Goal: Task Accomplishment & Management: Manage account settings

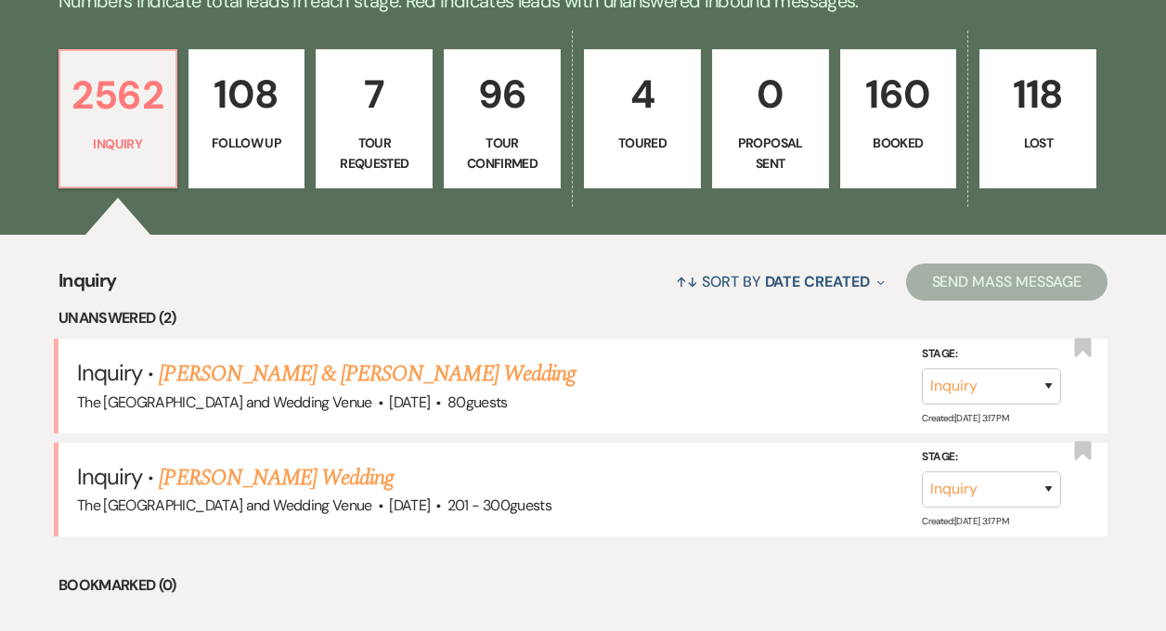
scroll to position [634, 0]
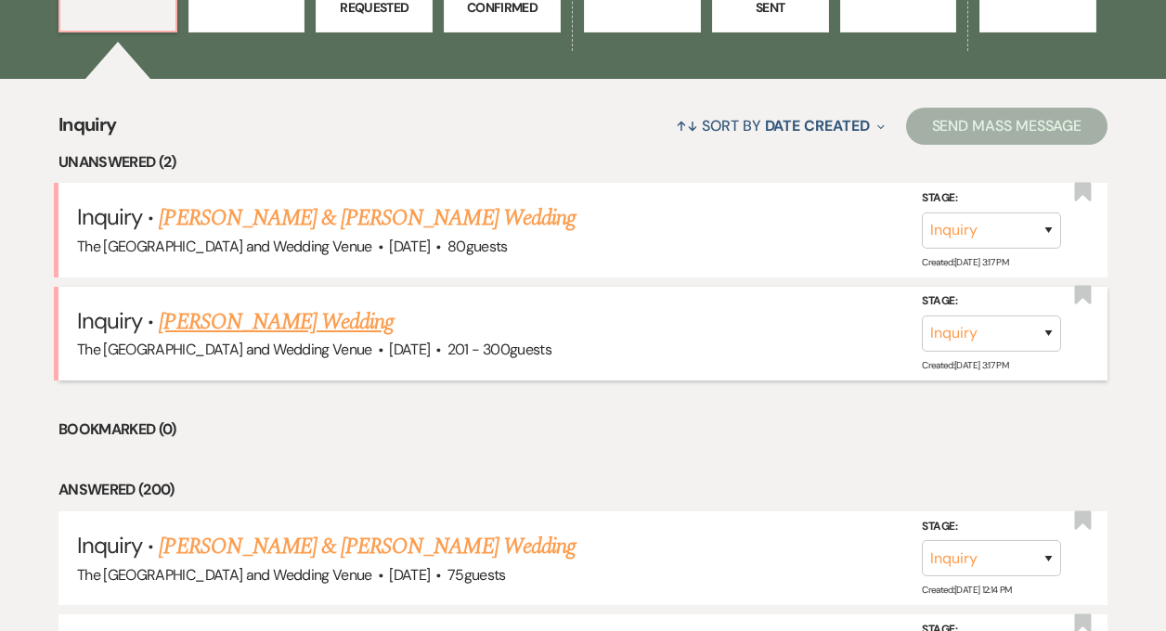
click at [263, 323] on link "[PERSON_NAME] Wedding" at bounding box center [276, 321] width 235 height 33
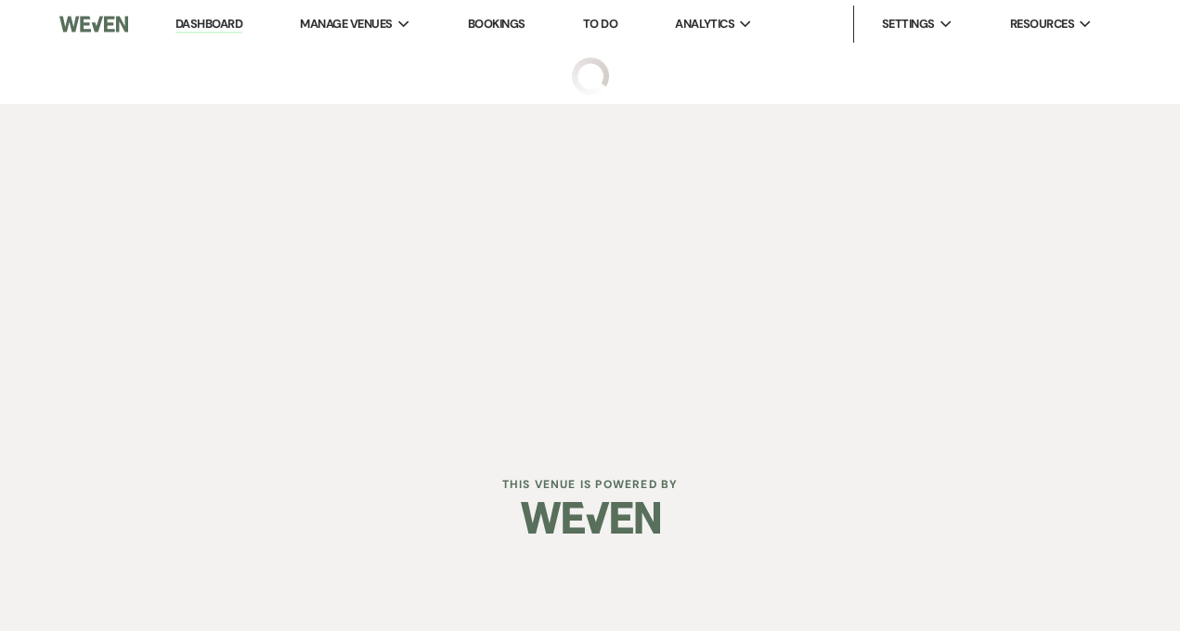
select select "2"
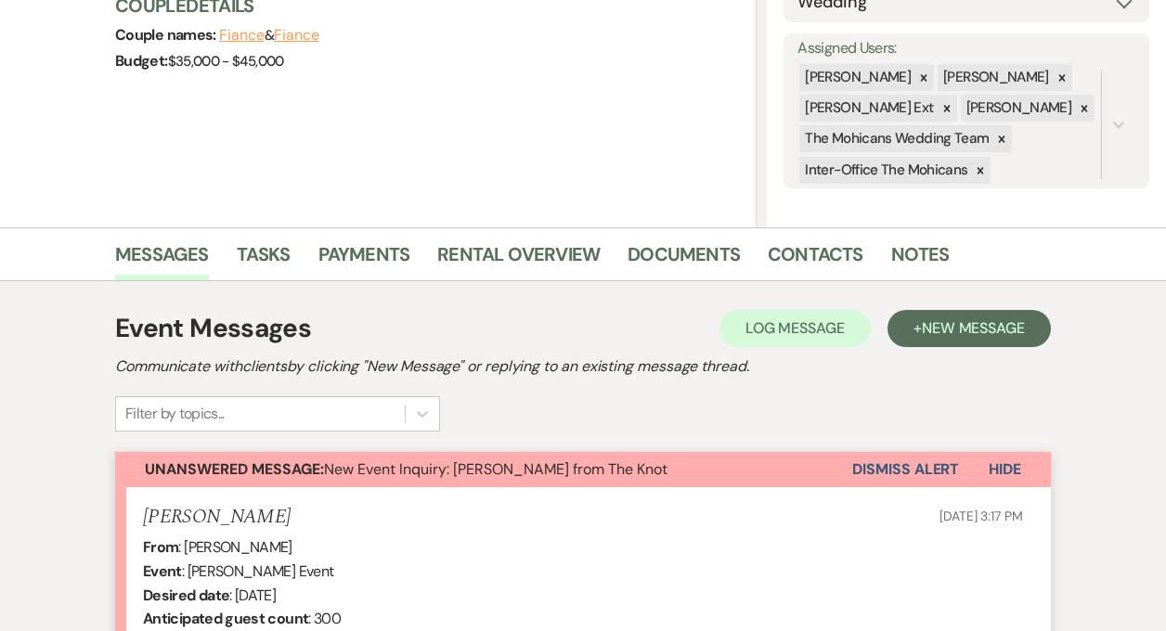
scroll to position [257, 0]
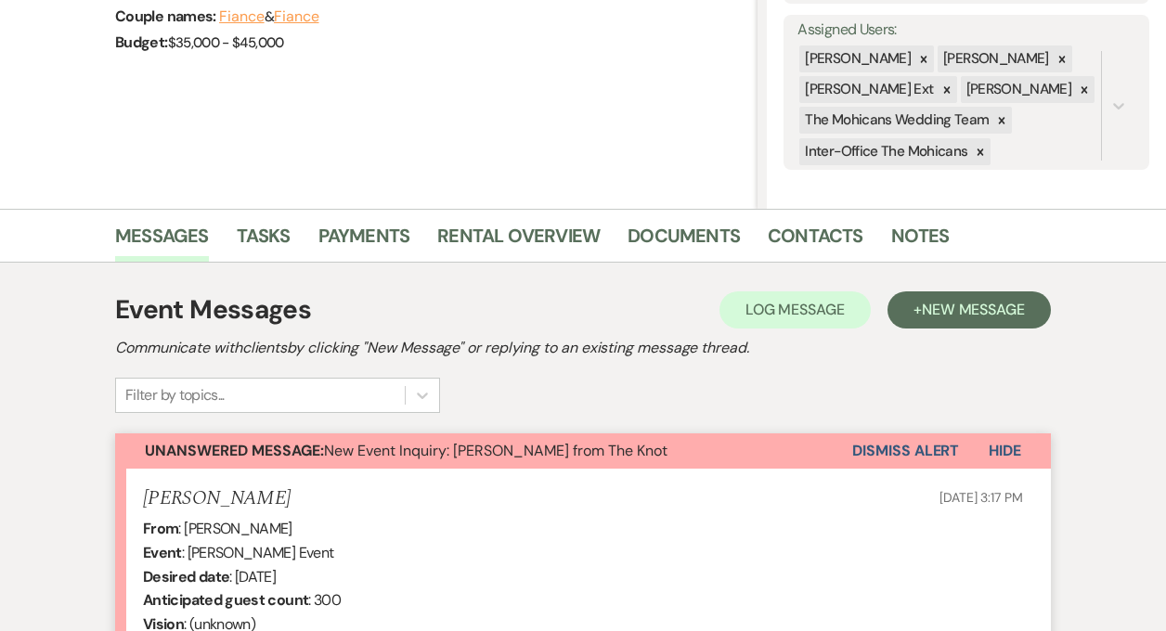
click at [878, 439] on button "Dismiss Alert" at bounding box center [905, 451] width 107 height 35
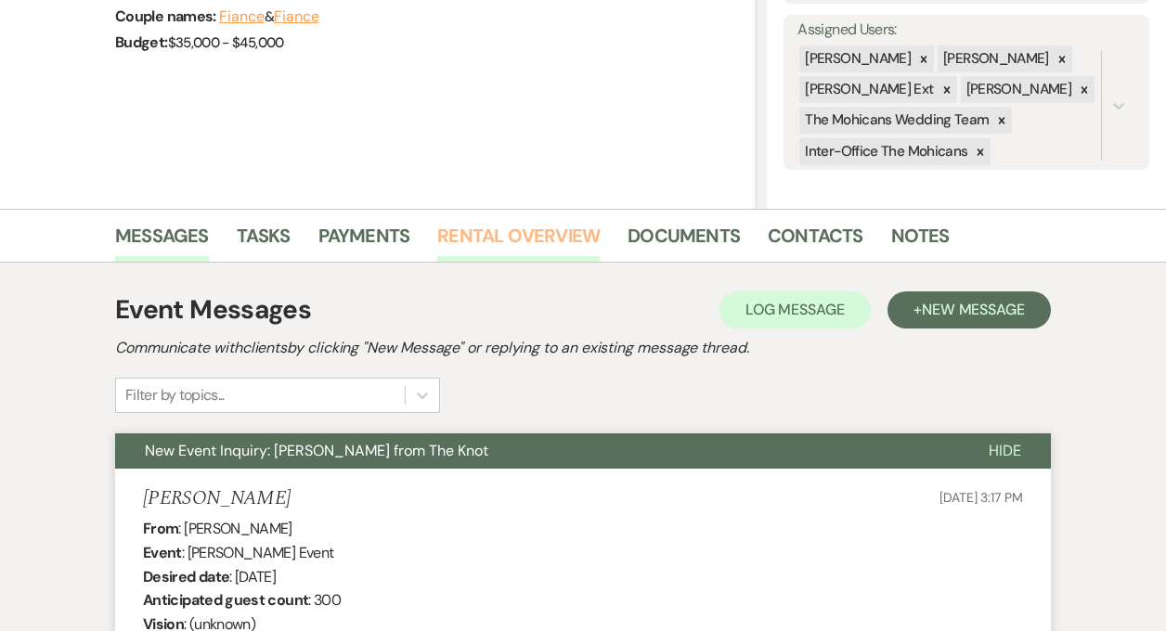
scroll to position [0, 0]
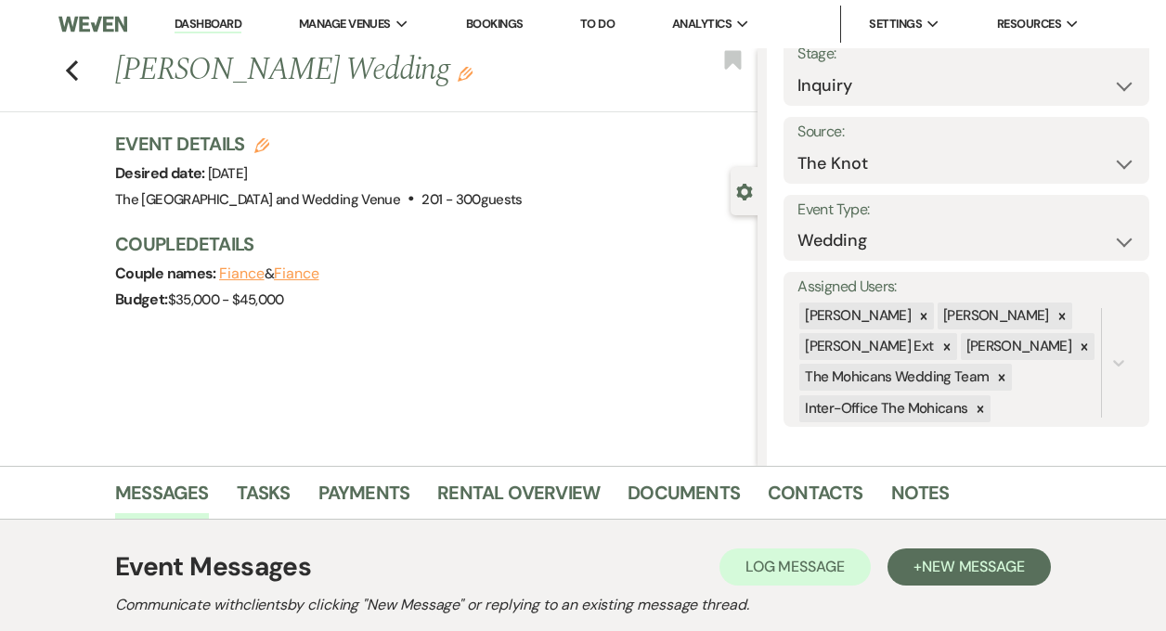
click at [201, 26] on link "Dashboard" at bounding box center [208, 25] width 67 height 18
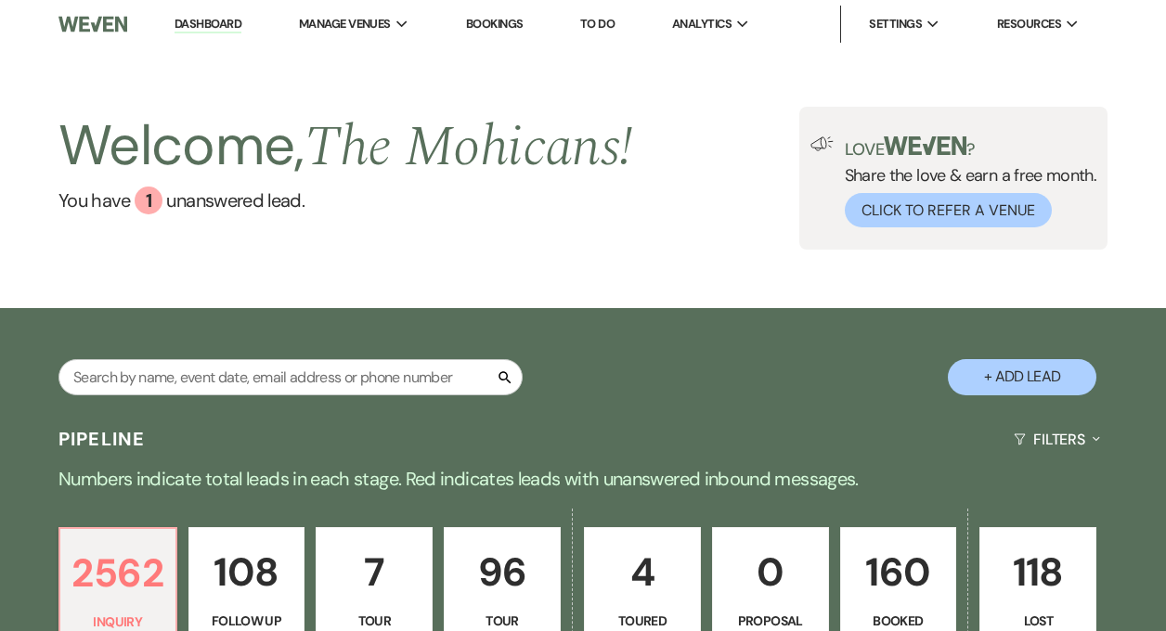
scroll to position [508, 0]
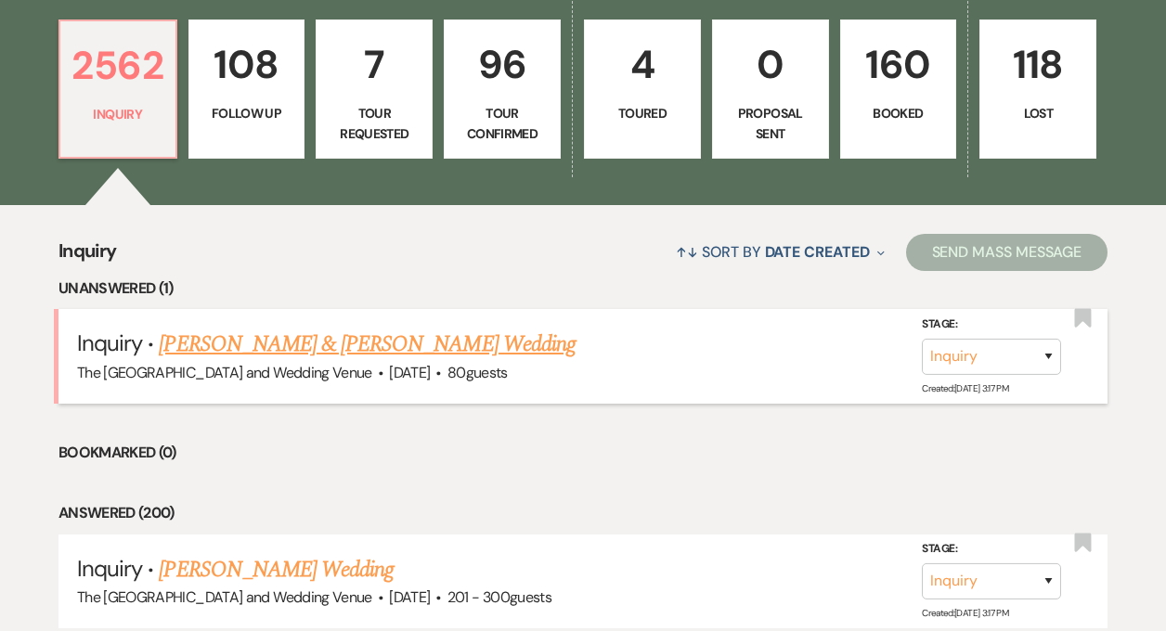
click at [356, 338] on link "[PERSON_NAME] & [PERSON_NAME] Wedding" at bounding box center [367, 344] width 416 height 33
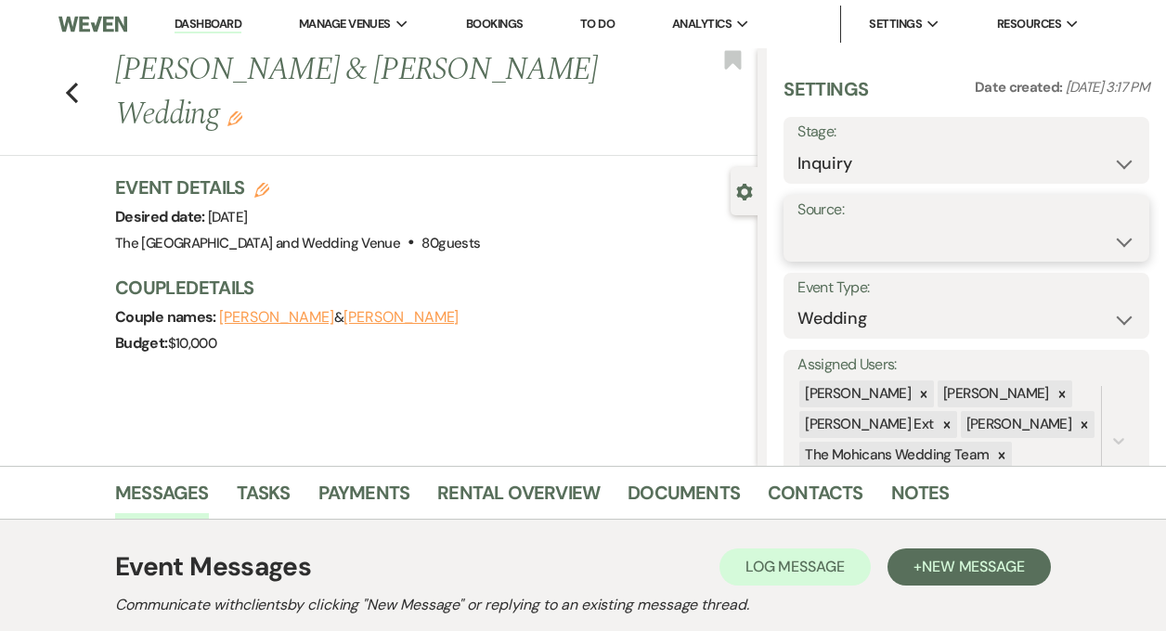
click at [865, 234] on select "Weven Venue Website Instagram Facebook Pinterest Google The Knot Wedding Wire H…" at bounding box center [966, 242] width 338 height 36
select select "5"
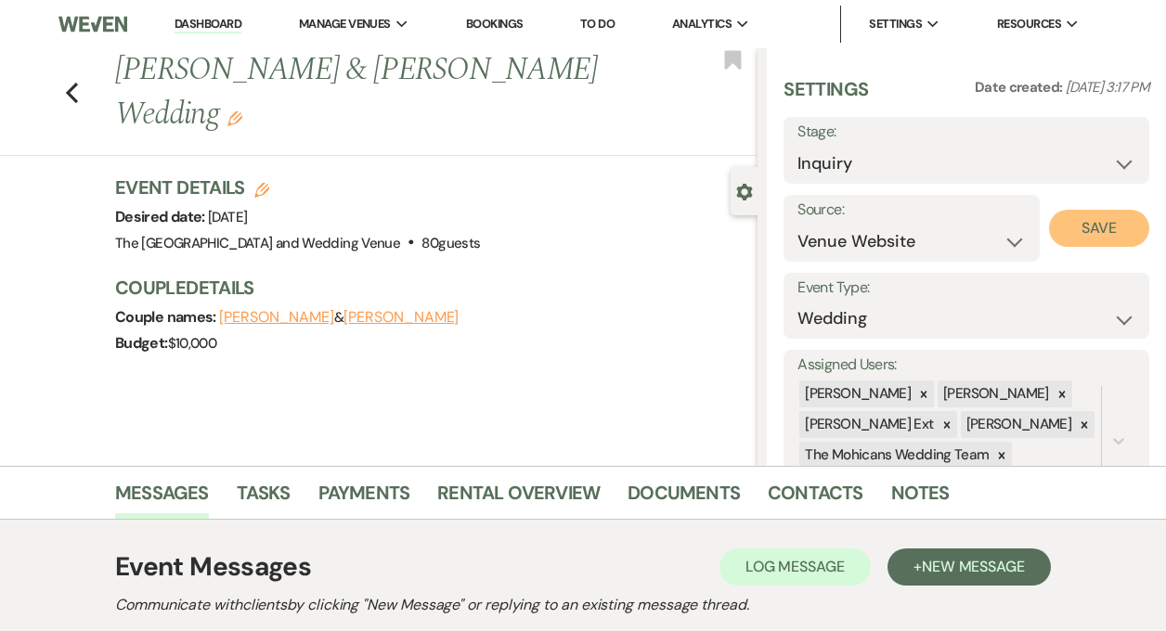
click at [1106, 230] on button "Save" at bounding box center [1099, 228] width 100 height 37
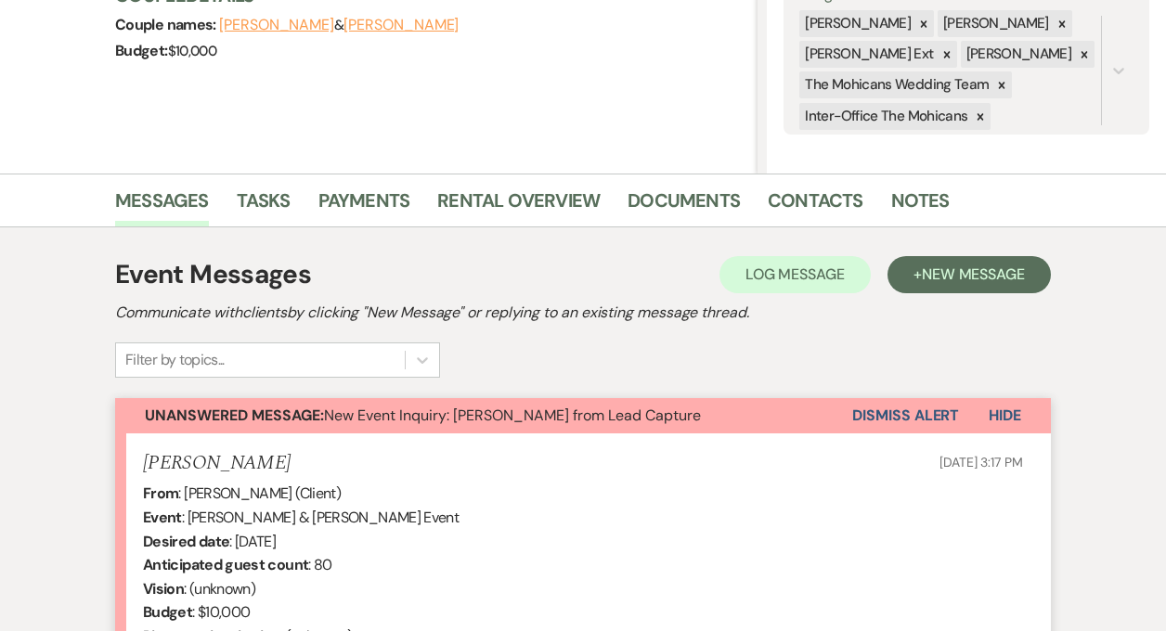
scroll to position [335, 0]
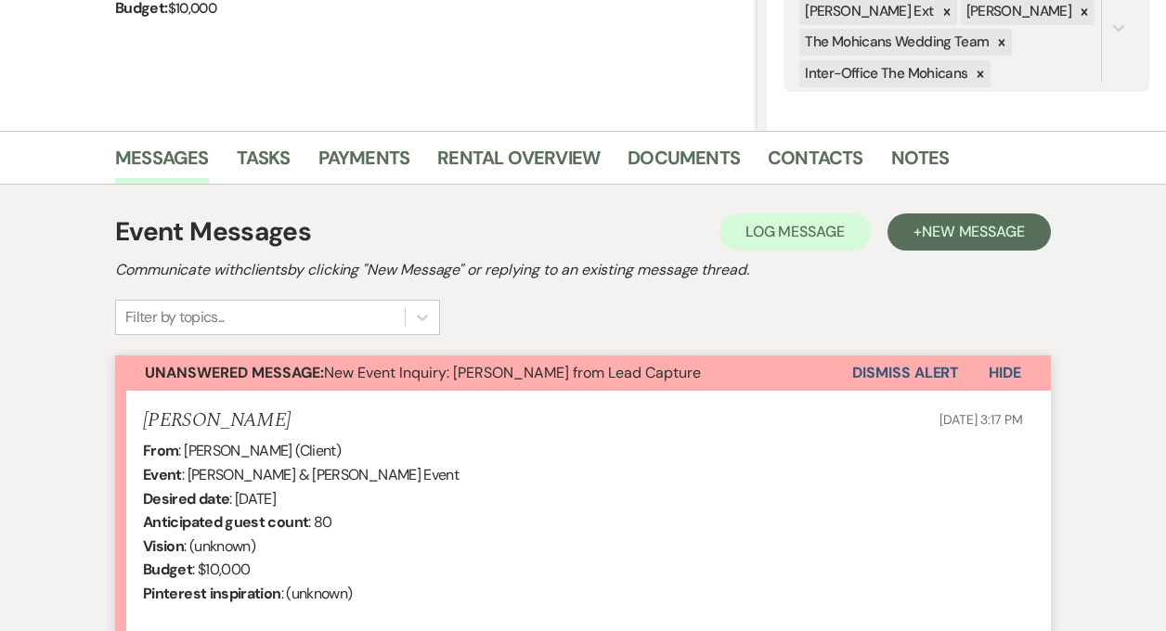
click at [902, 363] on button "Dismiss Alert" at bounding box center [905, 373] width 107 height 35
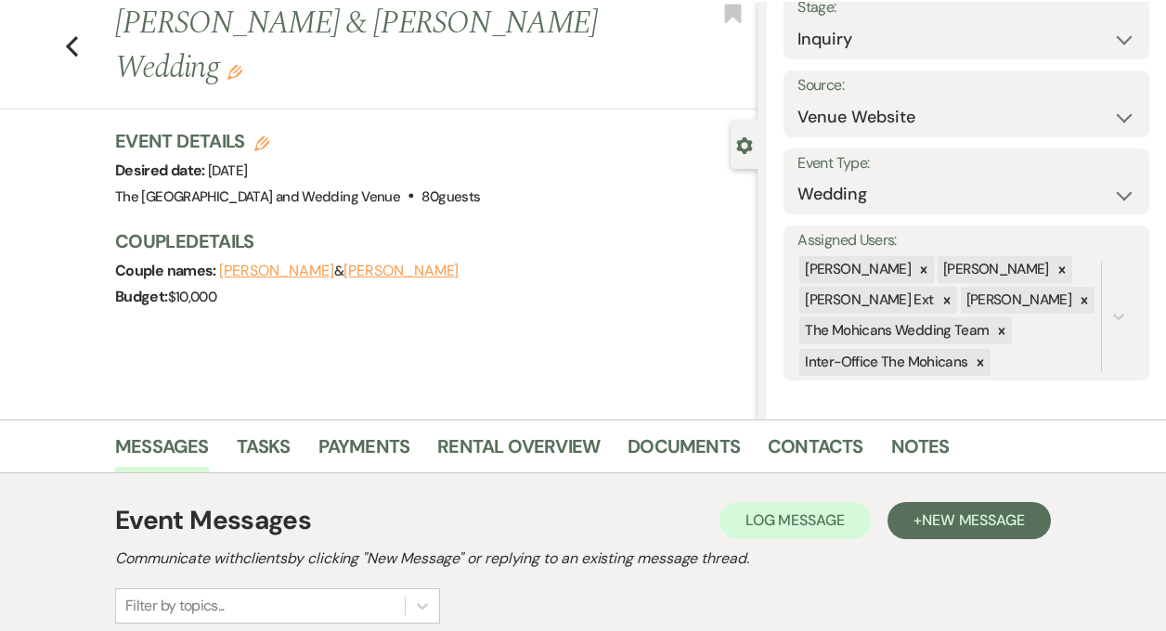
scroll to position [0, 0]
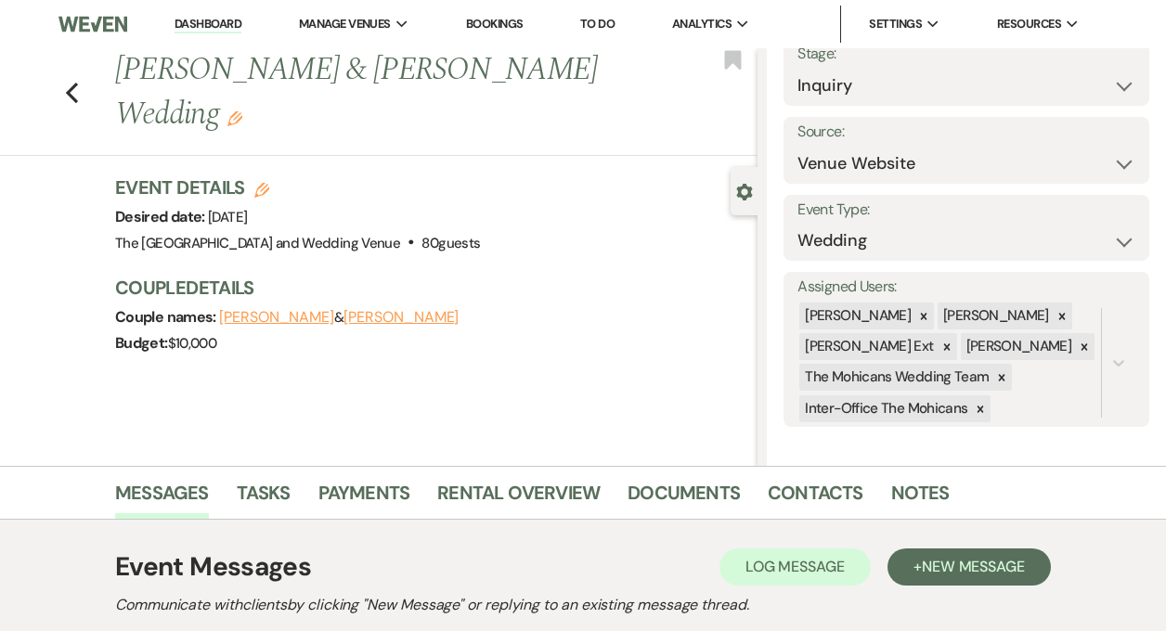
click at [214, 22] on link "Dashboard" at bounding box center [208, 25] width 67 height 18
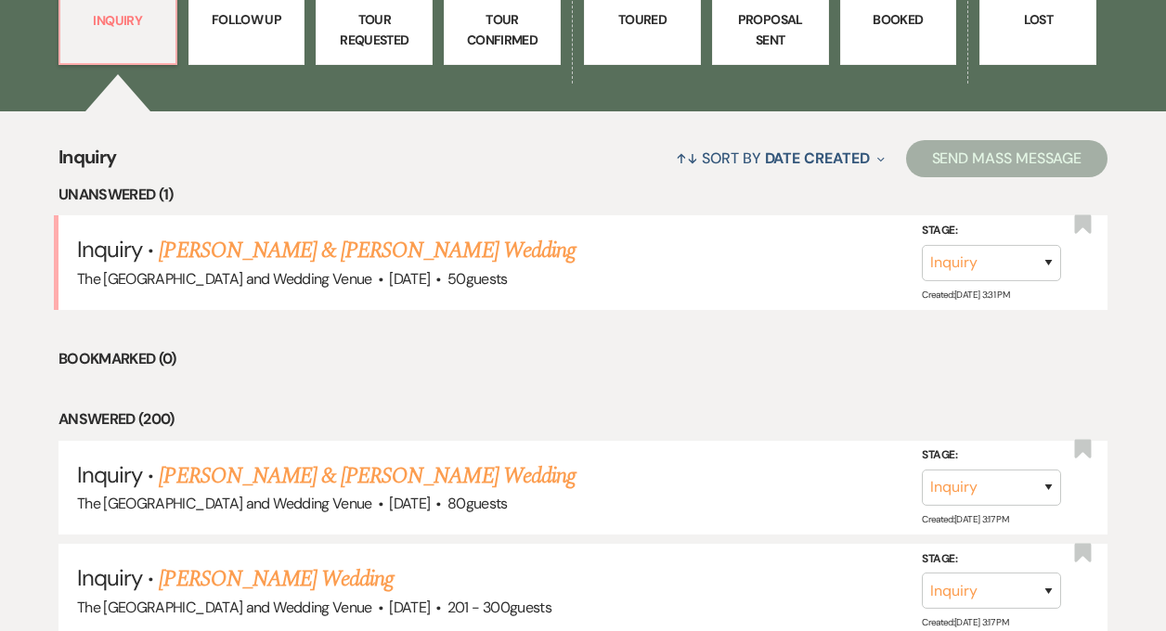
scroll to position [812, 0]
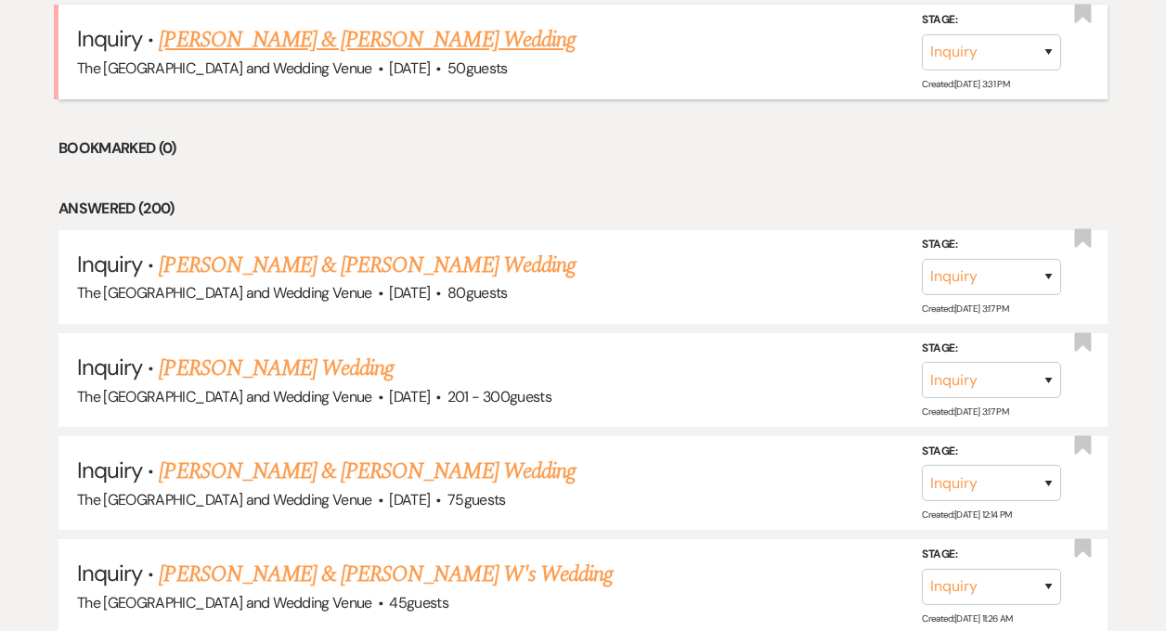
click at [370, 35] on link "[PERSON_NAME] & [PERSON_NAME] Wedding" at bounding box center [367, 39] width 416 height 33
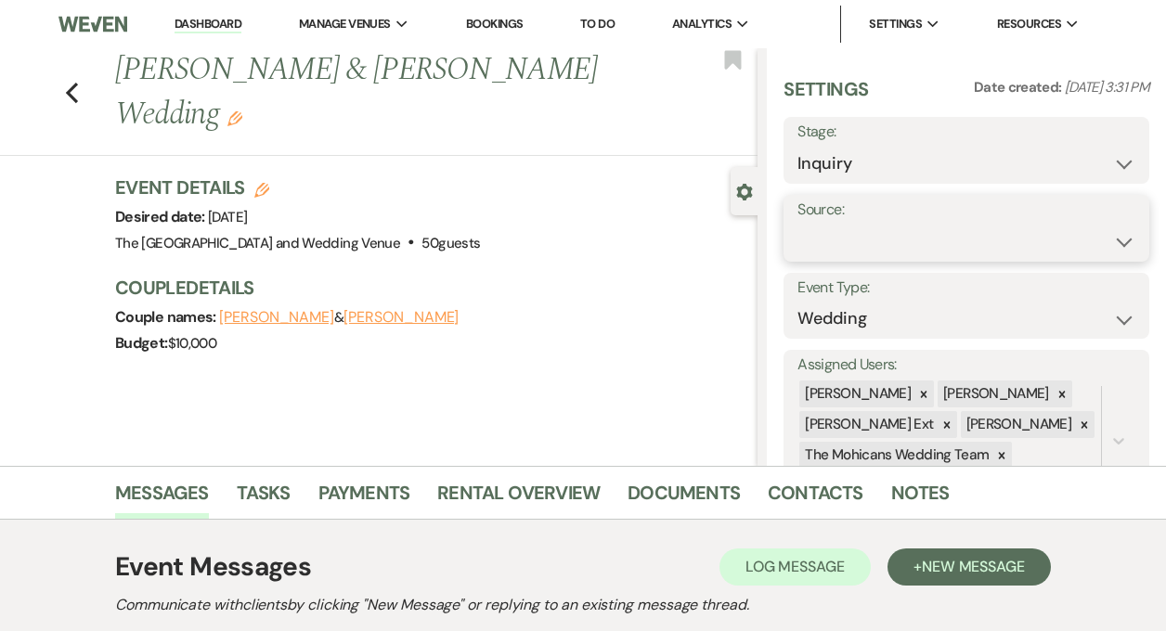
click at [871, 242] on select "Weven Venue Website Instagram Facebook Pinterest Google The Knot Wedding Wire H…" at bounding box center [966, 242] width 338 height 36
select select "5"
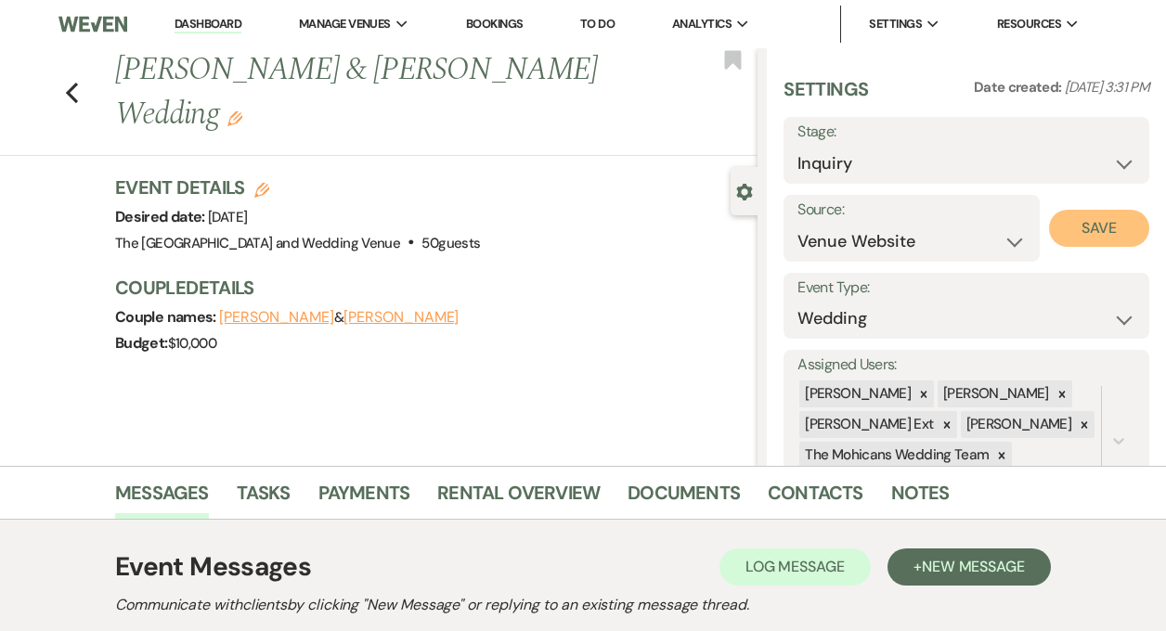
click at [1074, 227] on button "Save" at bounding box center [1099, 228] width 100 height 37
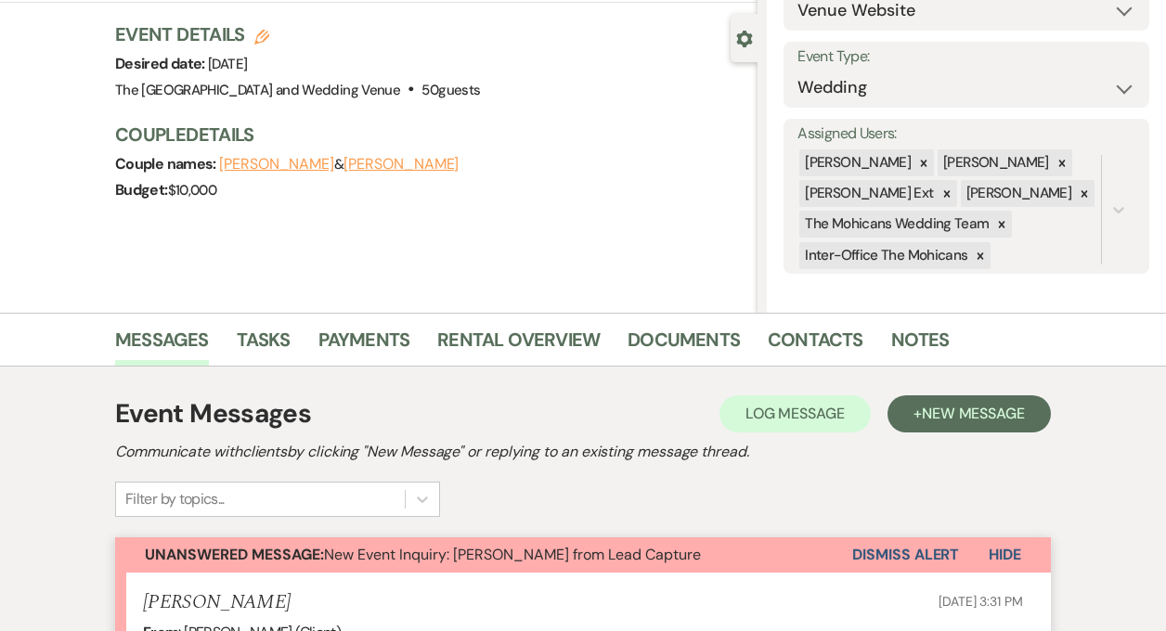
scroll to position [468, 0]
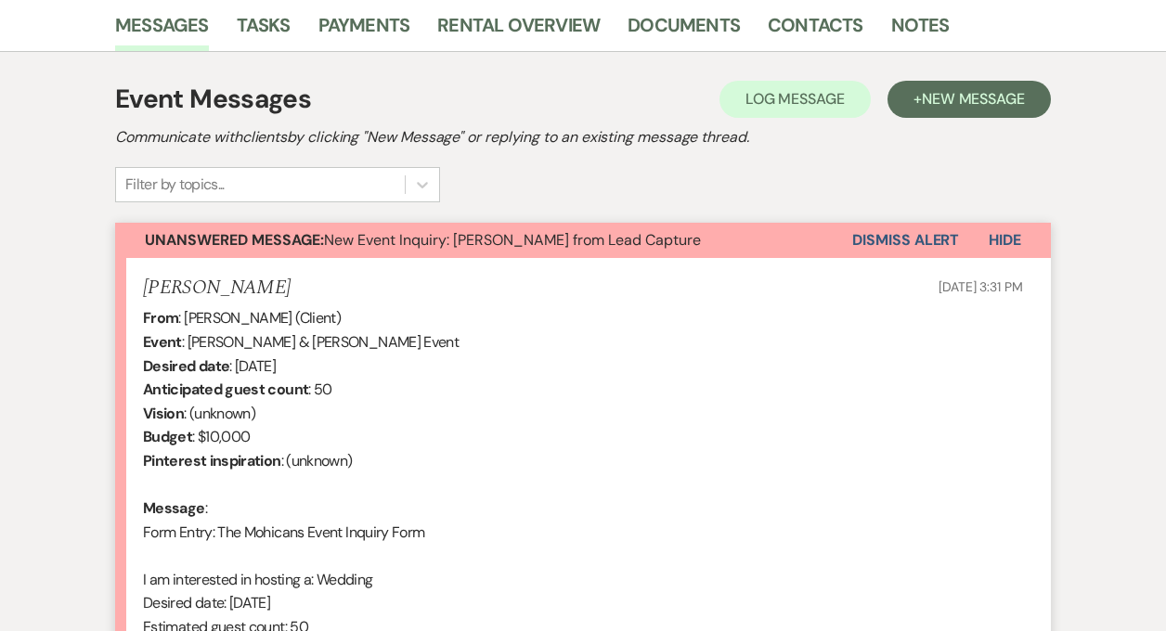
click at [925, 230] on button "Dismiss Alert" at bounding box center [905, 240] width 107 height 35
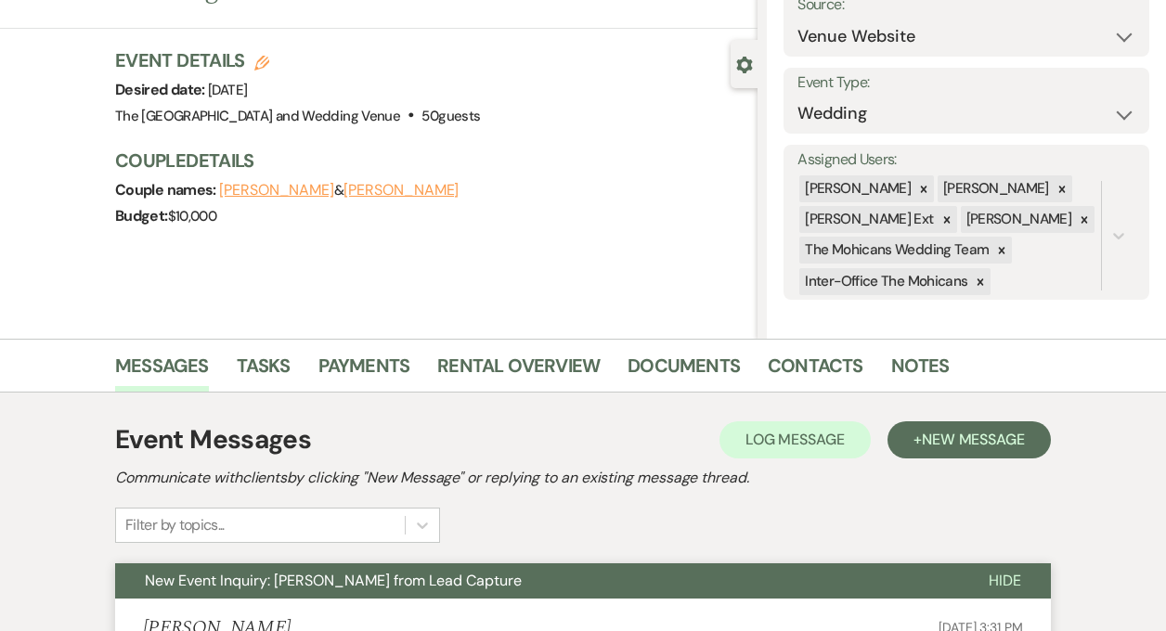
scroll to position [0, 0]
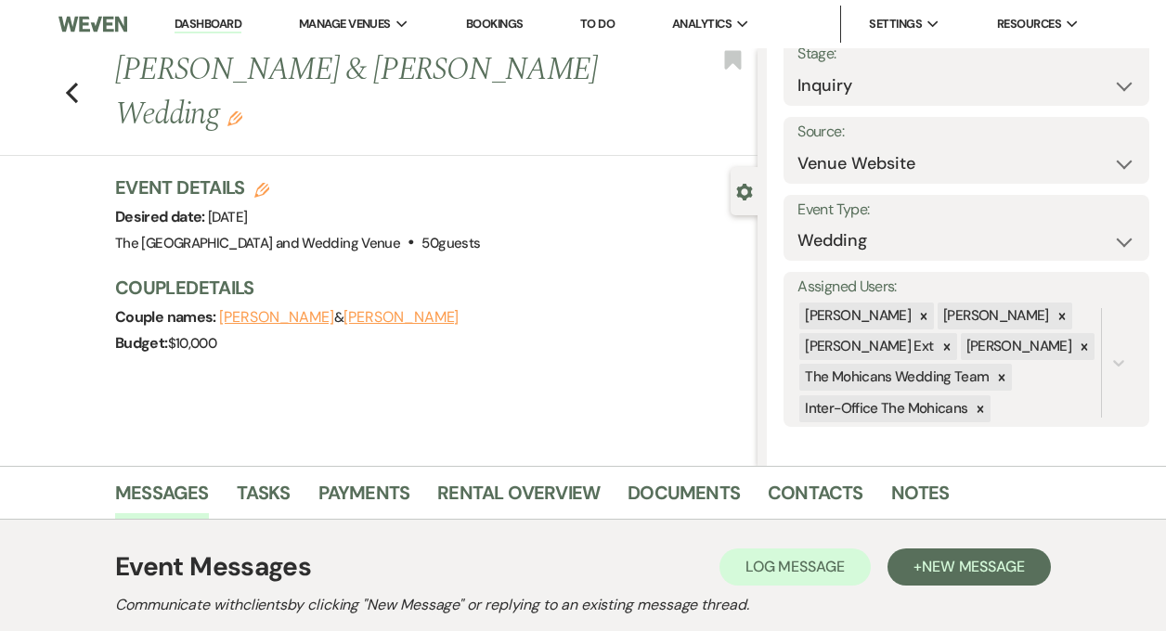
click at [196, 24] on link "Dashboard" at bounding box center [208, 25] width 67 height 18
